Goal: Information Seeking & Learning: Learn about a topic

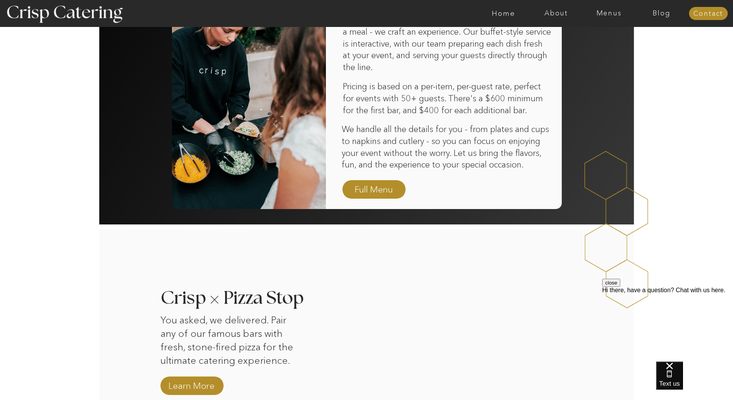
scroll to position [539, 0]
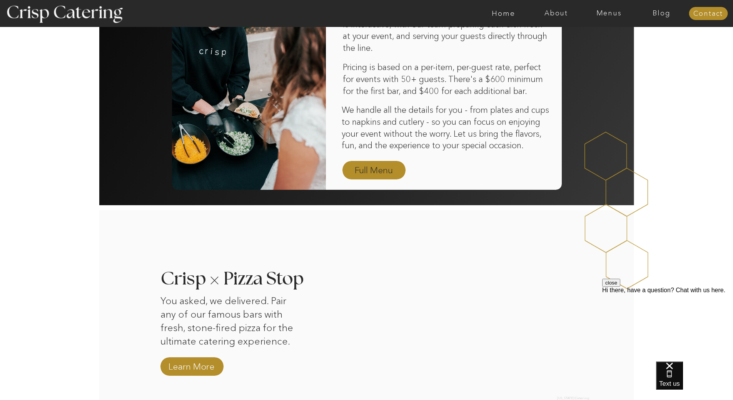
click at [375, 172] on nav "Full Menu" at bounding box center [374, 170] width 45 height 13
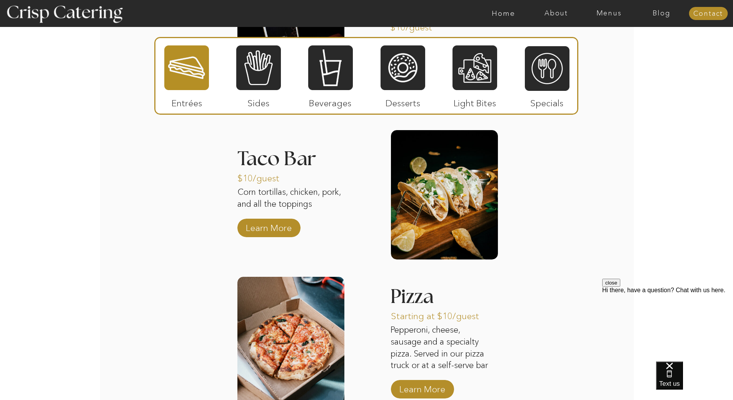
scroll to position [924, 0]
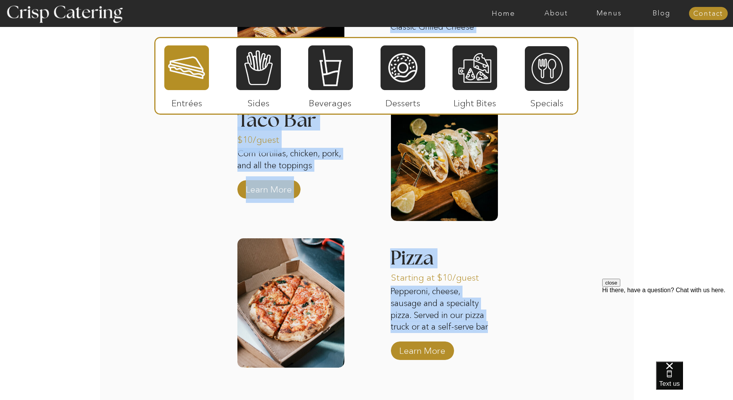
drag, startPoint x: 383, startPoint y: 249, endPoint x: 488, endPoint y: 328, distance: 131.6
click at [488, 328] on div "About Home Menus Contact Blog About Crisp Crisp Cares Reviews faq About Home Me…" at bounding box center [366, 29] width 733 height 1906
click at [488, 328] on p "Pepperoni, cheese, sausage and a specialty pizza. Served in our pizza truck or …" at bounding box center [442, 309] width 102 height 47
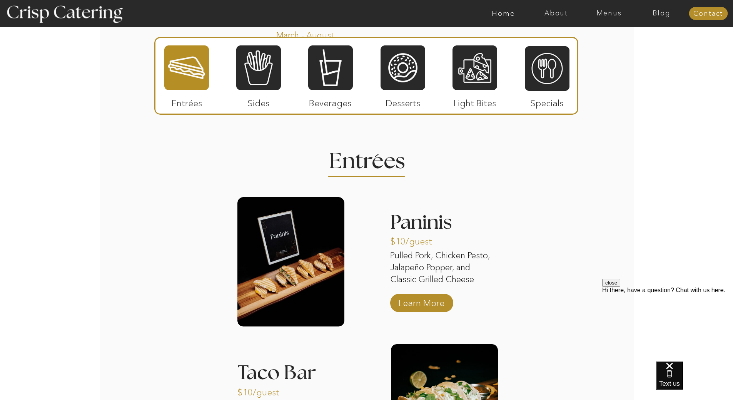
scroll to position [654, 0]
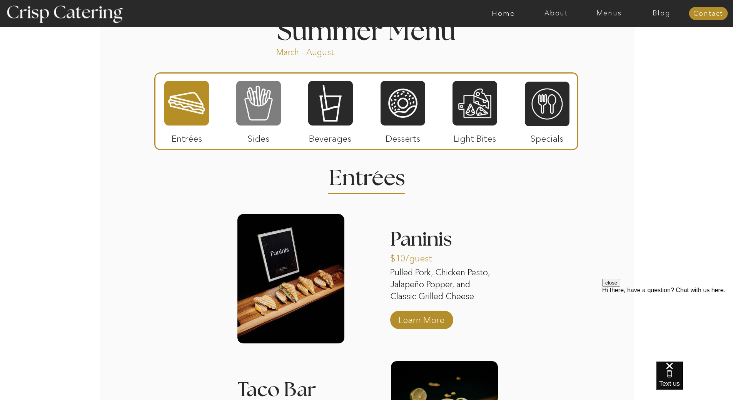
click at [257, 92] on div at bounding box center [258, 103] width 45 height 46
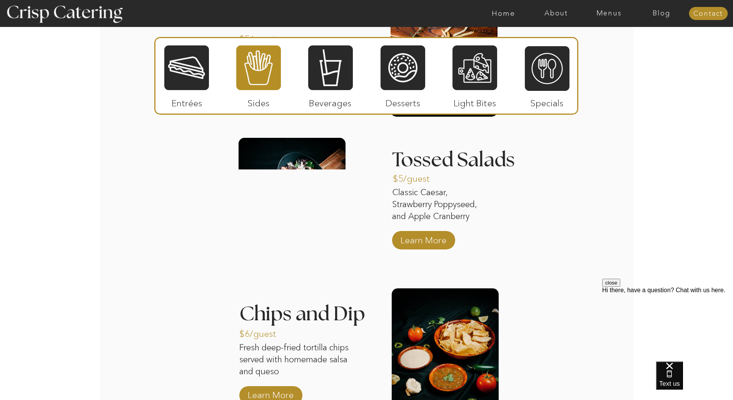
scroll to position [847, 0]
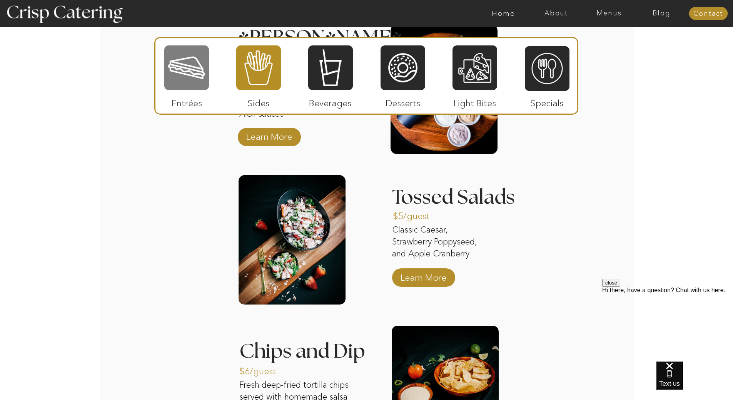
click at [206, 63] on div at bounding box center [186, 68] width 45 height 46
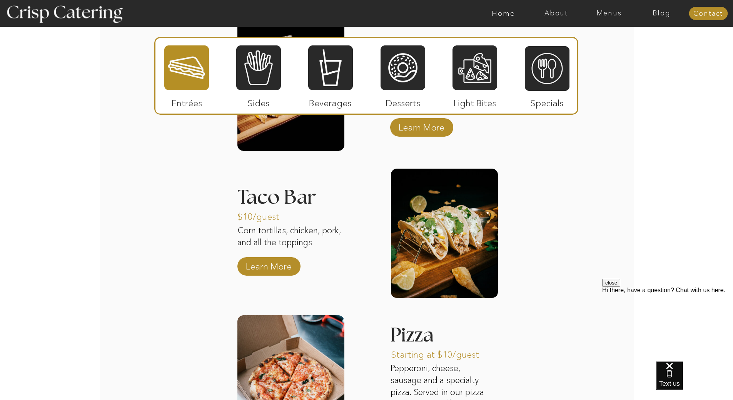
click at [209, 94] on p "Entrées" at bounding box center [186, 101] width 51 height 22
click at [349, 94] on p "Beverages" at bounding box center [330, 101] width 51 height 22
click at [346, 87] on div at bounding box center [330, 68] width 45 height 46
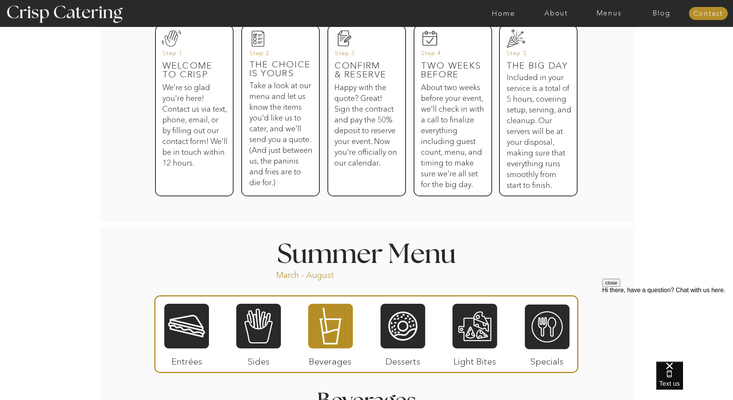
scroll to position [423, 0]
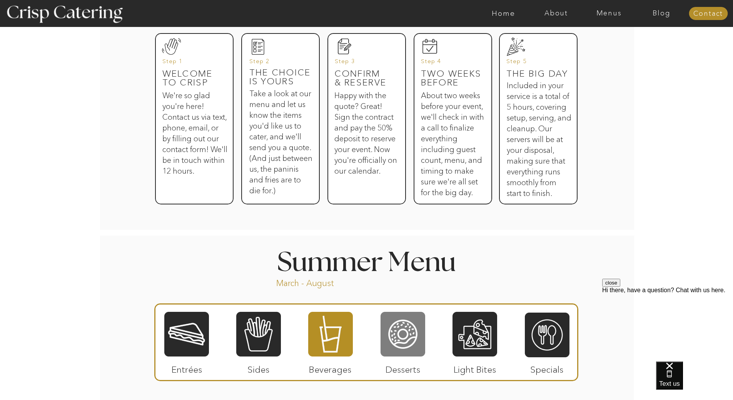
click at [400, 355] on div at bounding box center [403, 334] width 45 height 46
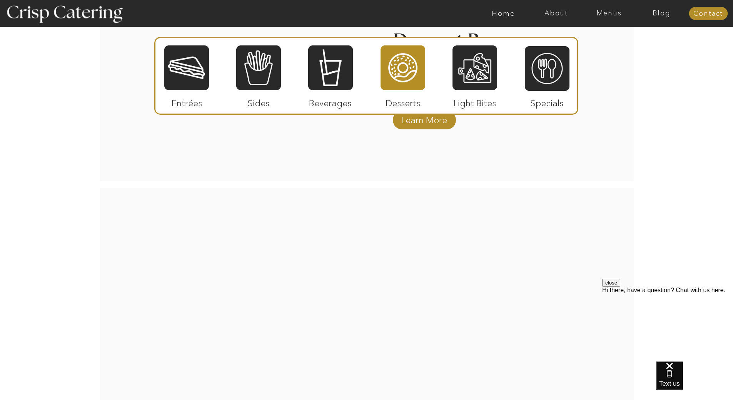
scroll to position [1155, 0]
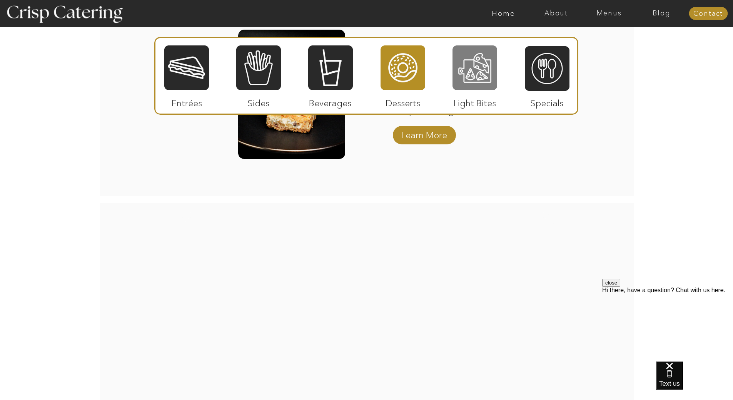
click at [464, 81] on div at bounding box center [475, 68] width 45 height 46
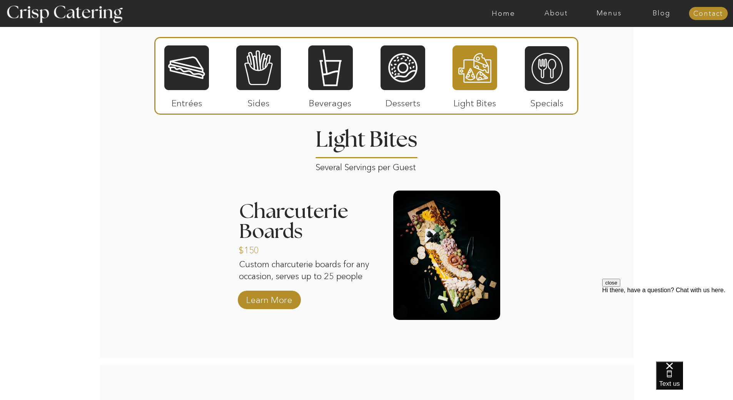
scroll to position [654, 0]
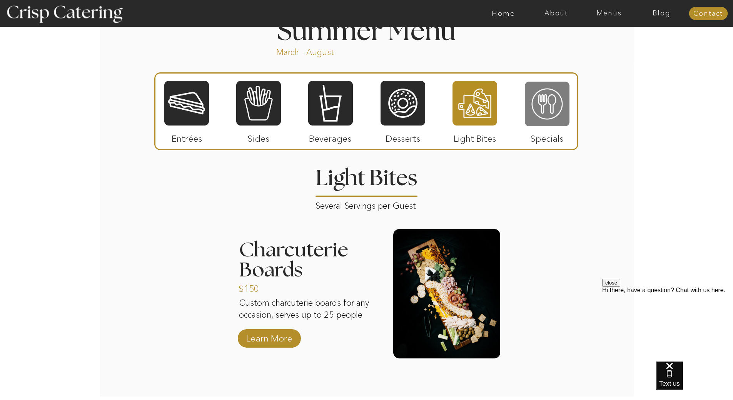
click at [544, 98] on div at bounding box center [547, 104] width 45 height 46
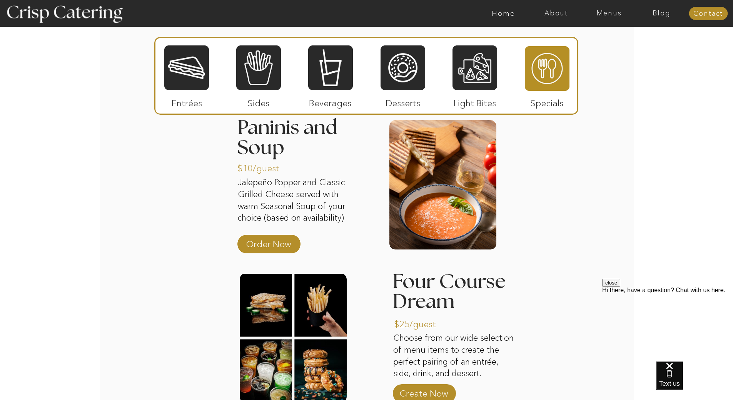
scroll to position [770, 0]
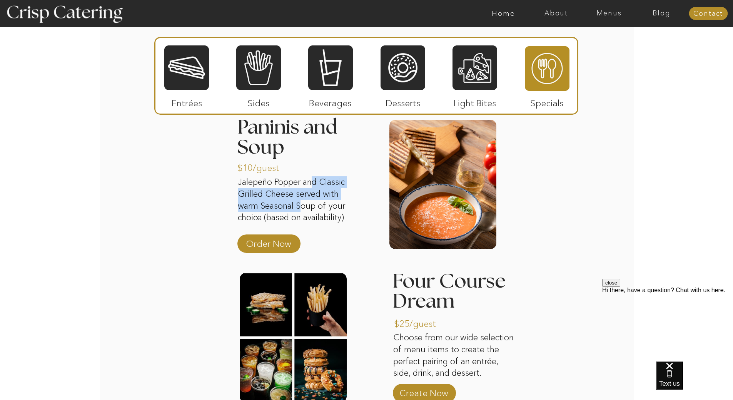
drag, startPoint x: 315, startPoint y: 177, endPoint x: 301, endPoint y: 211, distance: 36.7
click at [301, 211] on p "Jalepeño Popper and Classic Grilled Cheese served with warm Seasonal Soup of yo…" at bounding box center [295, 202] width 115 height 52
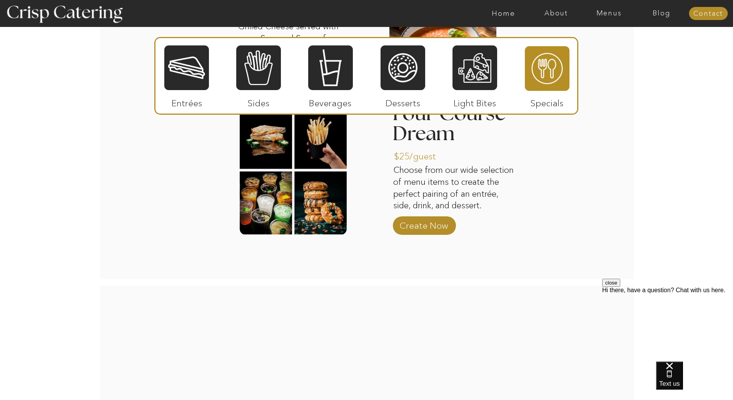
scroll to position [924, 0]
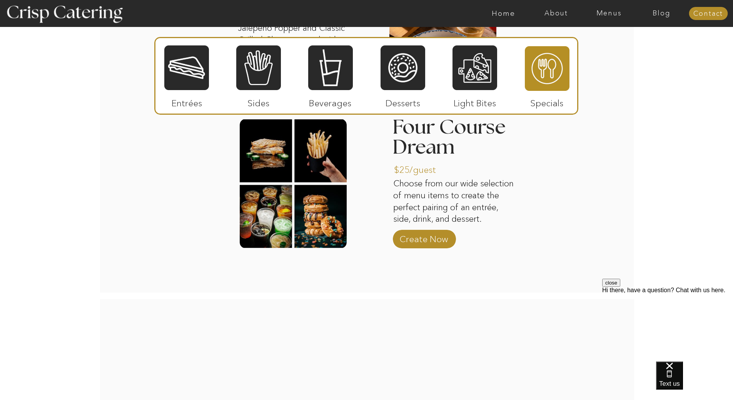
drag, startPoint x: 497, startPoint y: 228, endPoint x: 531, endPoint y: 232, distance: 34.5
drag, startPoint x: 475, startPoint y: 210, endPoint x: 452, endPoint y: 187, distance: 32.9
click at [452, 187] on p "Choose from our wide selection of menu items to create the perfect pairing of a…" at bounding box center [455, 202] width 124 height 48
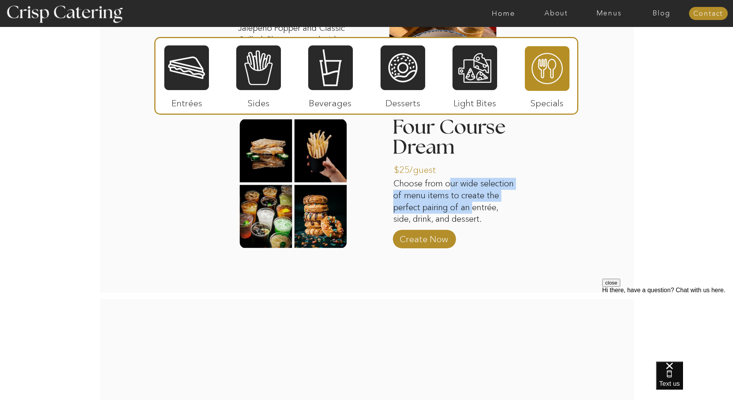
click at [452, 187] on p "Choose from our wide selection of menu items to create the perfect pairing of a…" at bounding box center [455, 202] width 124 height 48
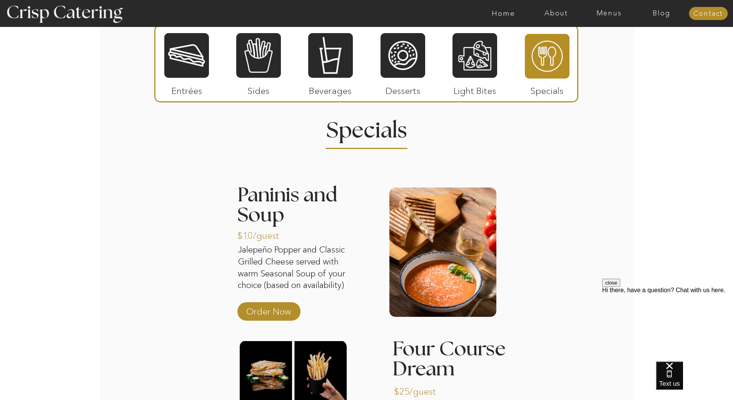
scroll to position [471, 0]
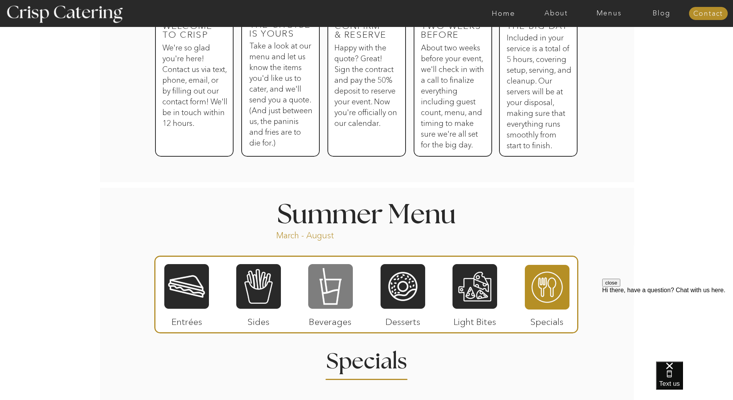
click at [331, 275] on div at bounding box center [330, 286] width 45 height 46
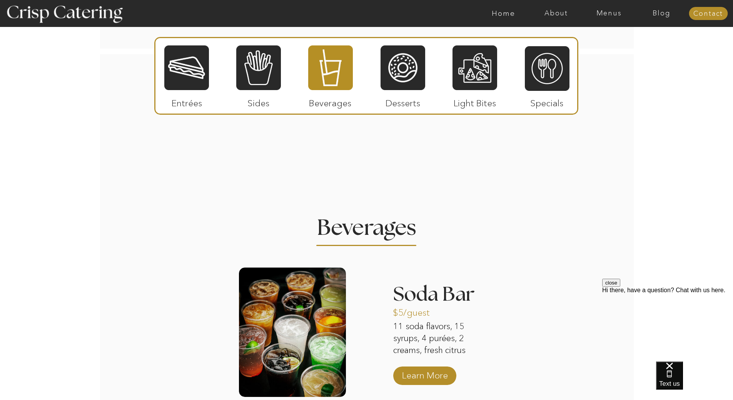
scroll to position [702, 0]
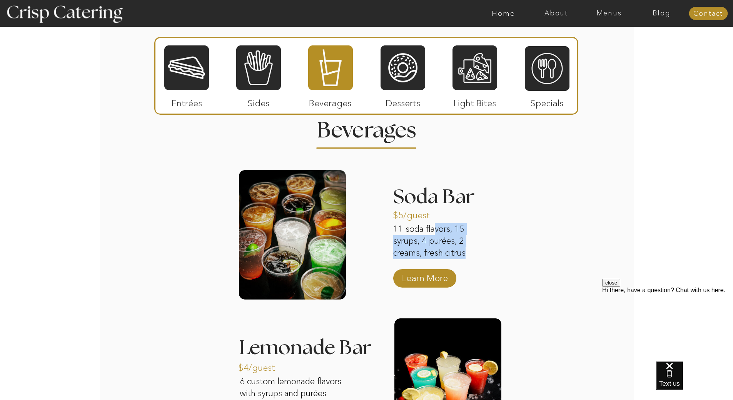
drag, startPoint x: 436, startPoint y: 225, endPoint x: 473, endPoint y: 251, distance: 45.1
click at [473, 251] on p "11 soda flavors, 15 syrups, 4 purées, 2 creams, fresh citrus" at bounding box center [441, 241] width 96 height 37
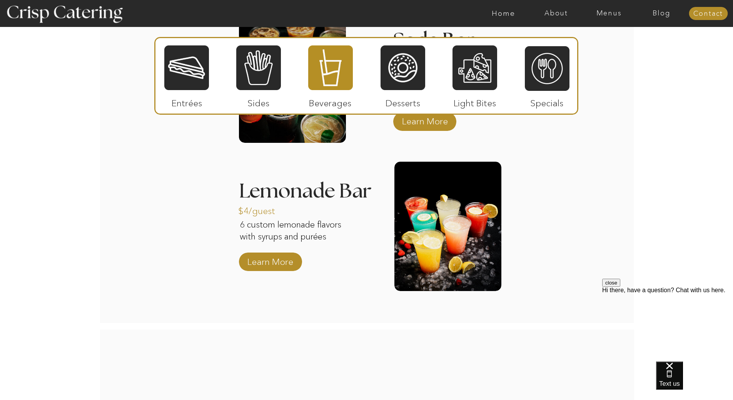
scroll to position [895, 0]
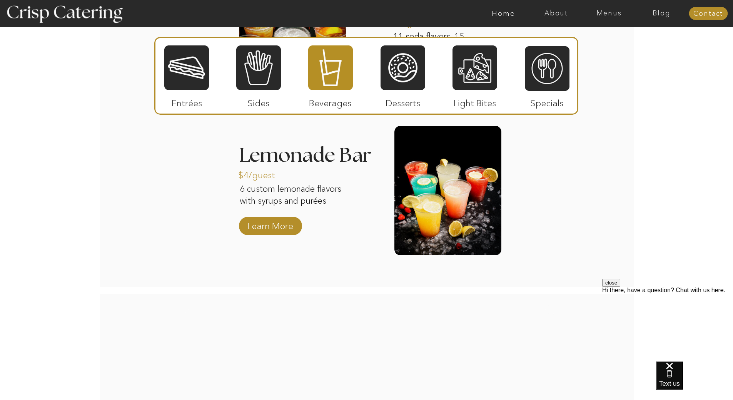
click at [221, 54] on div at bounding box center [366, 76] width 424 height 78
click at [254, 69] on div at bounding box center [258, 68] width 45 height 46
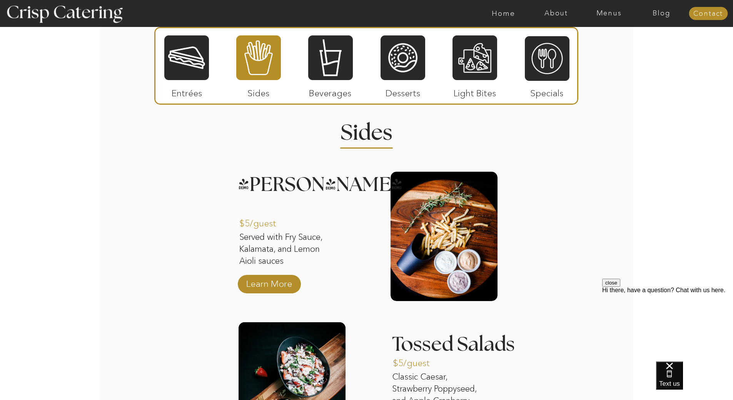
scroll to position [741, 0]
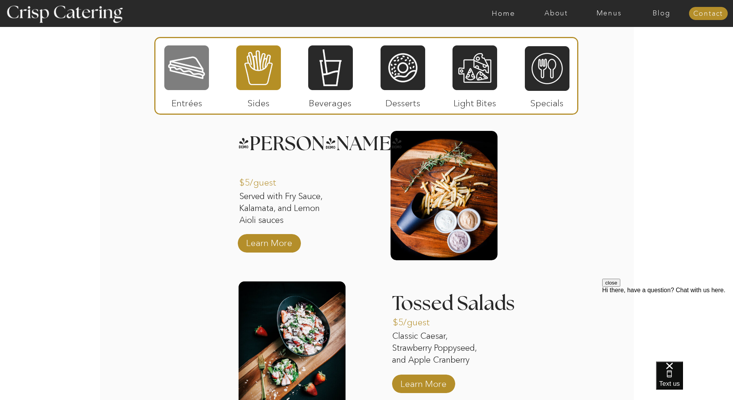
click at [202, 76] on div at bounding box center [186, 68] width 45 height 46
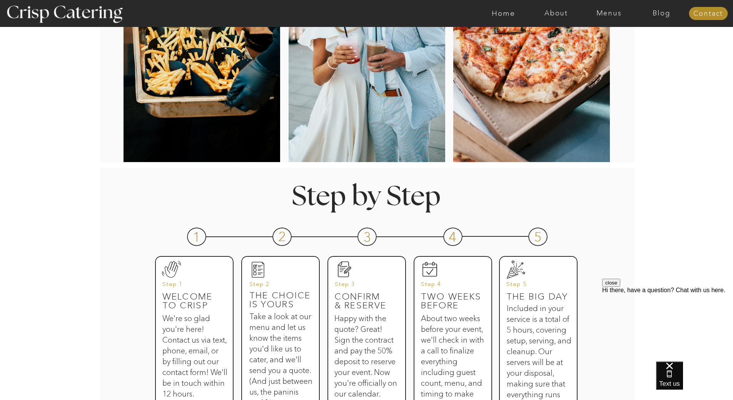
scroll to position [0, 0]
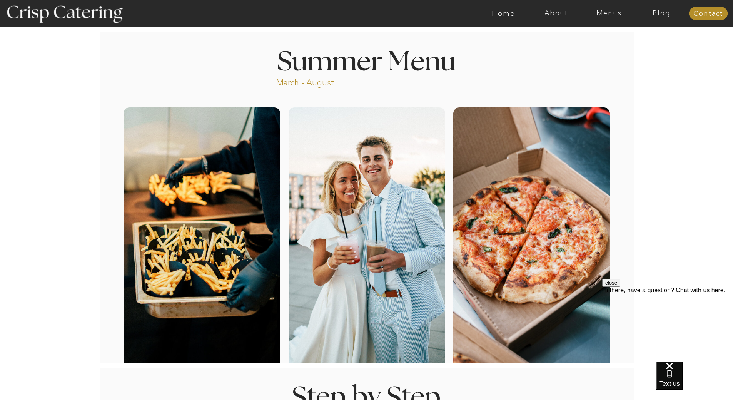
drag, startPoint x: 209, startPoint y: 180, endPoint x: 318, endPoint y: 59, distance: 163.0
